Goal: Task Accomplishment & Management: Manage account settings

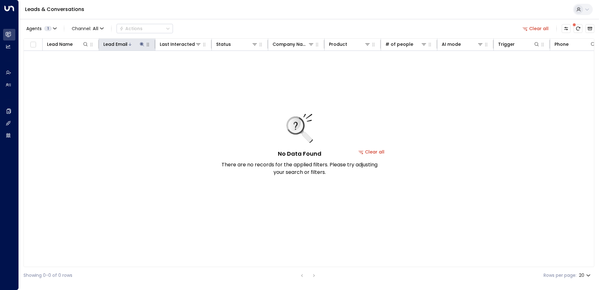
click at [142, 44] on icon at bounding box center [142, 44] width 4 height 4
click at [181, 65] on icon "button" at bounding box center [181, 67] width 4 height 4
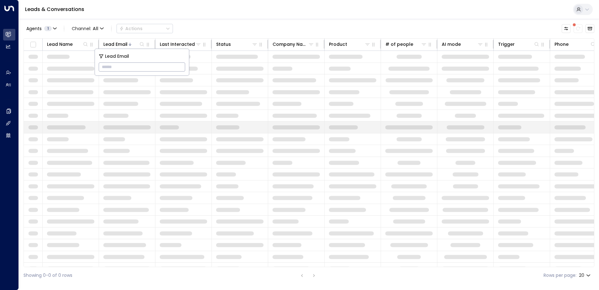
type input "**********"
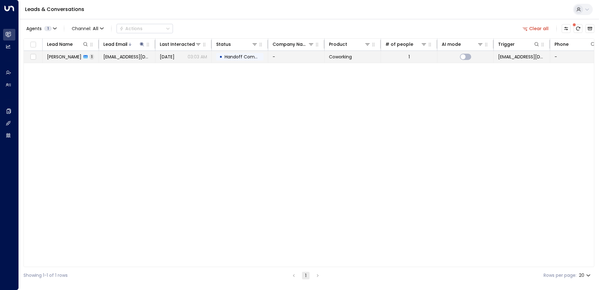
click at [241, 54] on span "Handoff Completed" at bounding box center [247, 57] width 44 height 6
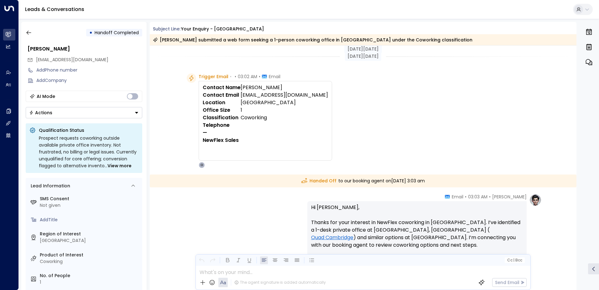
scroll to position [92, 0]
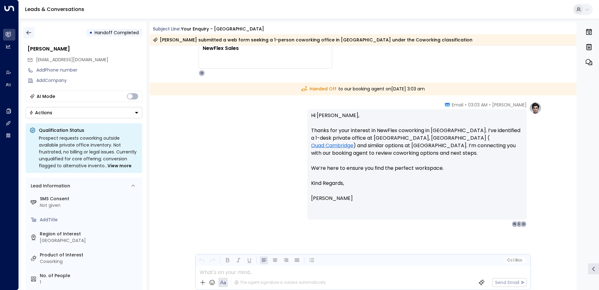
click at [28, 34] on icon "button" at bounding box center [29, 32] width 6 height 6
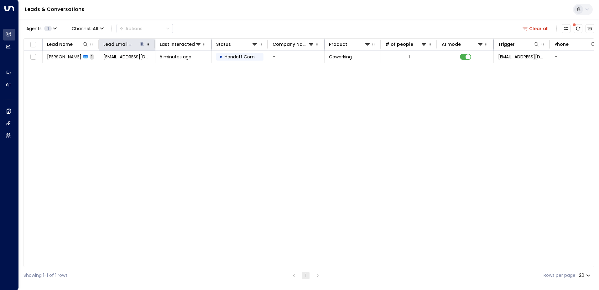
click at [141, 43] on icon at bounding box center [142, 44] width 4 height 4
click at [180, 68] on icon "button" at bounding box center [181, 67] width 5 height 5
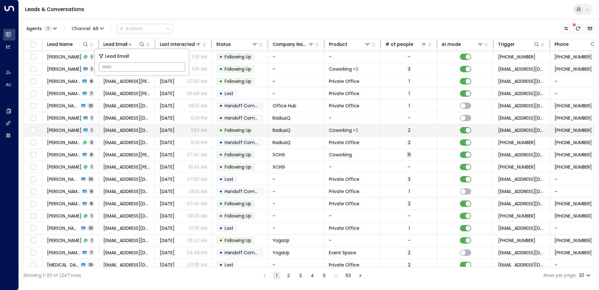
type input "**********"
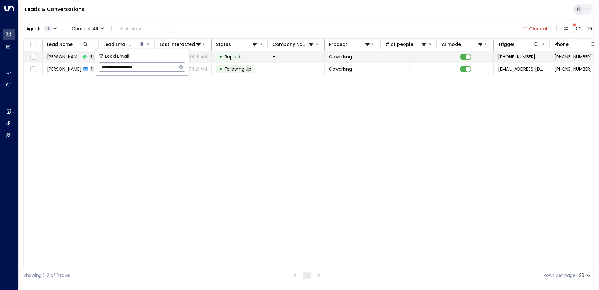
click at [237, 58] on span "Replied" at bounding box center [233, 57] width 16 height 6
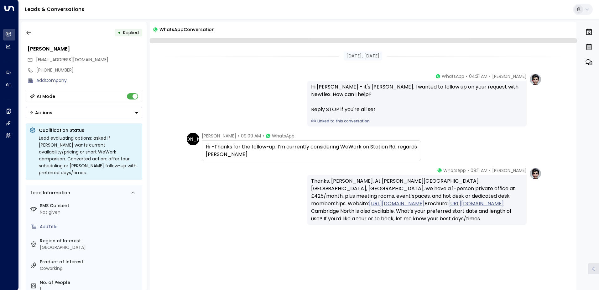
scroll to position [5, 0]
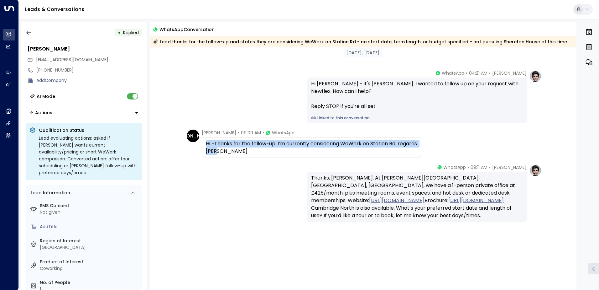
drag, startPoint x: 239, startPoint y: 152, endPoint x: 204, endPoint y: 146, distance: 35.9
click at [204, 146] on div "Hi -Thanks for the follow-up. I’m currently considering WeWork on Station Rd. r…" at bounding box center [311, 147] width 219 height 21
drag, startPoint x: 204, startPoint y: 146, endPoint x: 213, endPoint y: 145, distance: 9.8
copy div "Hi -Thanks for the follow-up. I’m currently considering WeWork on Station Rd. r…"
click at [30, 33] on icon "button" at bounding box center [29, 32] width 6 height 6
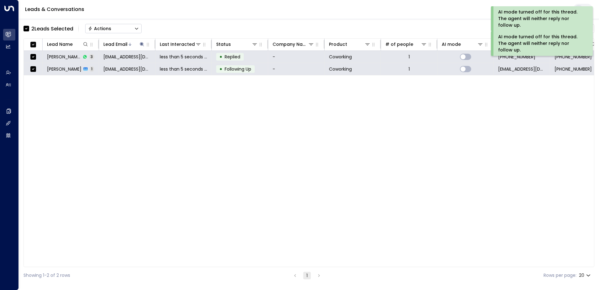
click at [106, 28] on div "Actions" at bounding box center [99, 29] width 23 height 6
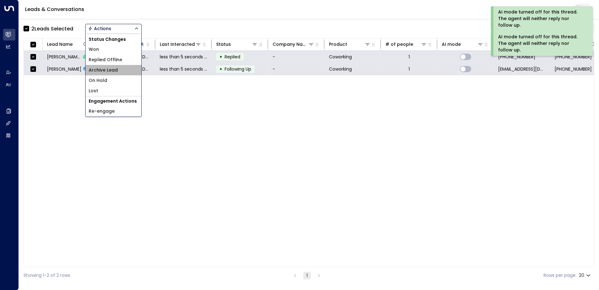
click at [109, 69] on span "Archive Lead" at bounding box center [103, 70] width 29 height 7
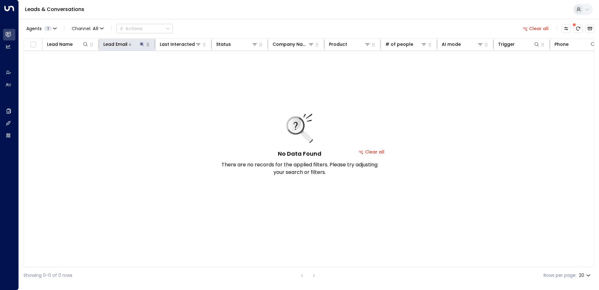
click at [141, 45] on icon at bounding box center [142, 44] width 5 height 5
click at [181, 66] on icon "button" at bounding box center [181, 67] width 5 height 5
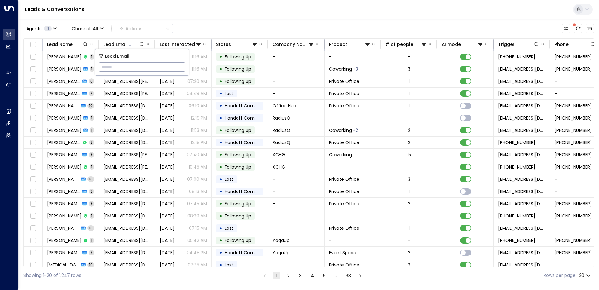
type input "**********"
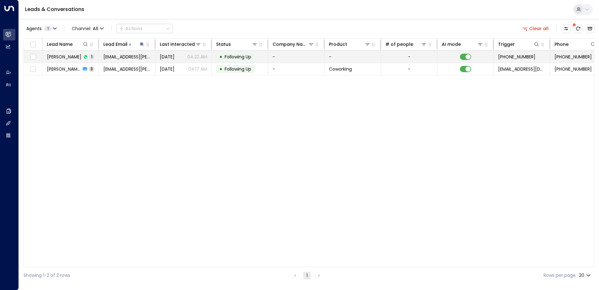
click at [238, 57] on span "Following Up" at bounding box center [238, 57] width 27 height 6
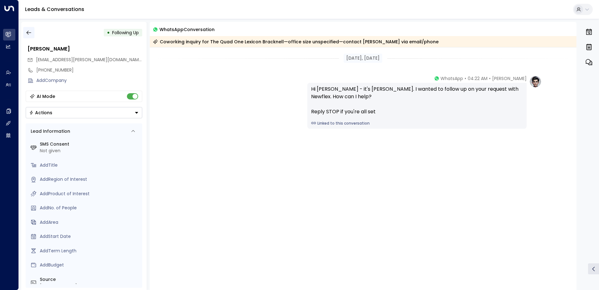
click at [29, 34] on icon "button" at bounding box center [29, 32] width 6 height 6
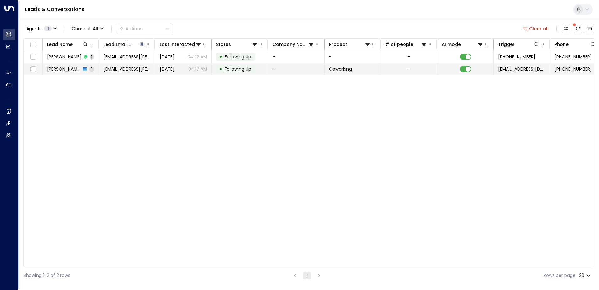
click at [233, 67] on span "Following Up" at bounding box center [238, 69] width 27 height 6
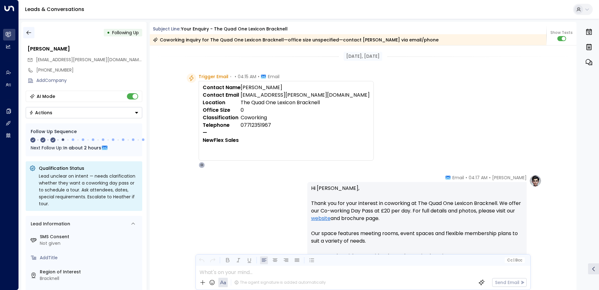
click at [29, 32] on icon "button" at bounding box center [29, 32] width 6 height 6
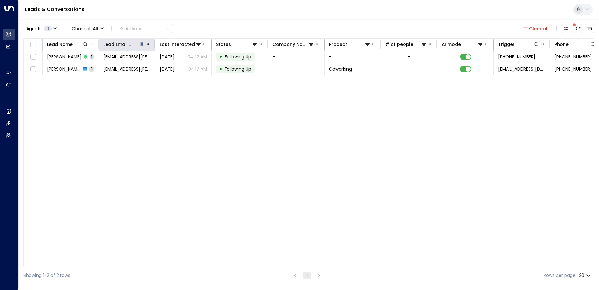
click at [141, 43] on icon at bounding box center [142, 44] width 5 height 5
click at [180, 69] on icon "button" at bounding box center [181, 67] width 5 height 5
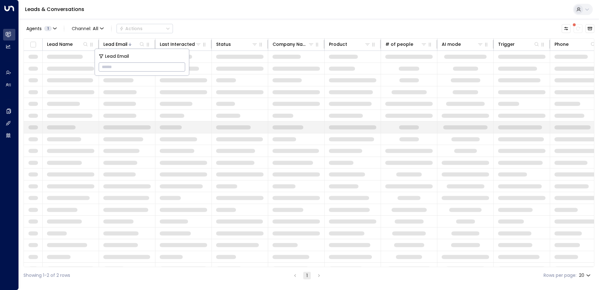
type input "**********"
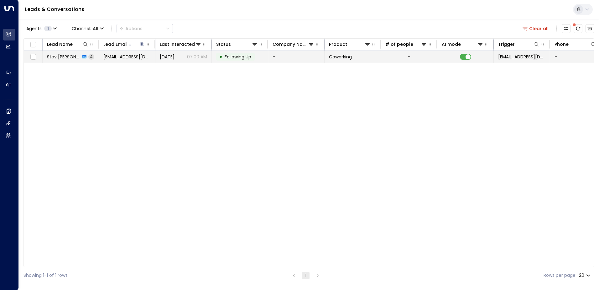
click at [237, 55] on span "Following Up" at bounding box center [238, 57] width 27 height 6
